Goal: Task Accomplishment & Management: Complete application form

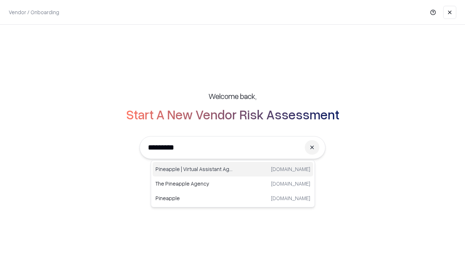
click at [233, 169] on div "Pineapple | Virtual Assistant Agency [DOMAIN_NAME]" at bounding box center [233, 169] width 161 height 15
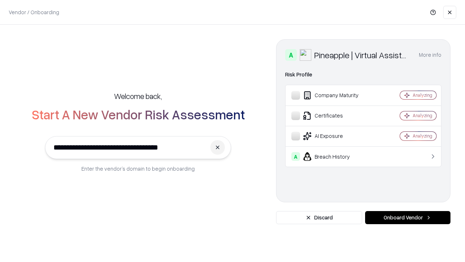
type input "**********"
click at [408, 217] on button "Onboard Vendor" at bounding box center [407, 217] width 85 height 13
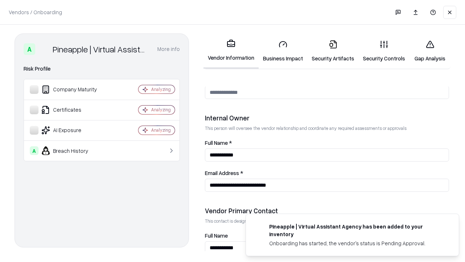
scroll to position [377, 0]
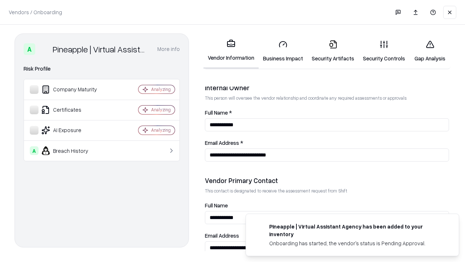
click at [283, 51] on link "Business Impact" at bounding box center [283, 51] width 49 height 34
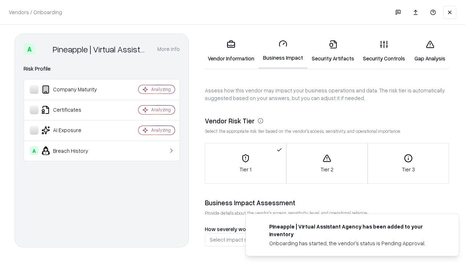
click at [333, 51] on link "Security Artifacts" at bounding box center [333, 51] width 51 height 34
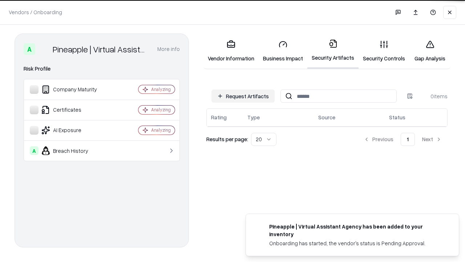
click at [243, 95] on button "Request Artifacts" at bounding box center [243, 95] width 63 height 13
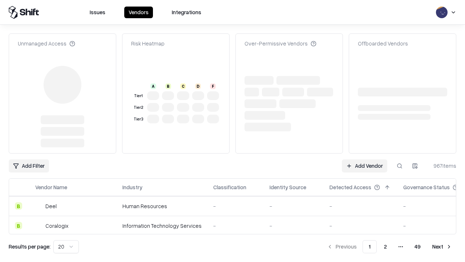
click at [365, 159] on link "Add Vendor" at bounding box center [364, 165] width 45 height 13
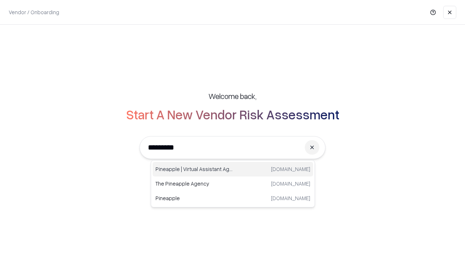
click at [233, 169] on div "Pineapple | Virtual Assistant Agency [DOMAIN_NAME]" at bounding box center [233, 169] width 161 height 15
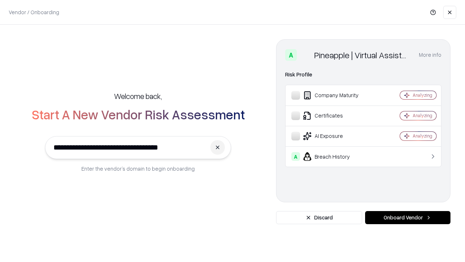
type input "**********"
click at [408, 217] on button "Onboard Vendor" at bounding box center [407, 217] width 85 height 13
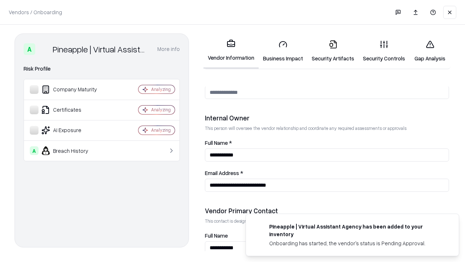
scroll to position [377, 0]
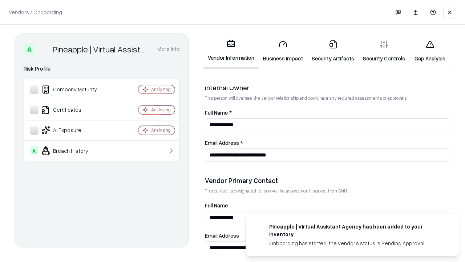
click at [430, 51] on link "Gap Analysis" at bounding box center [430, 51] width 41 height 34
